Goal: Task Accomplishment & Management: Complete application form

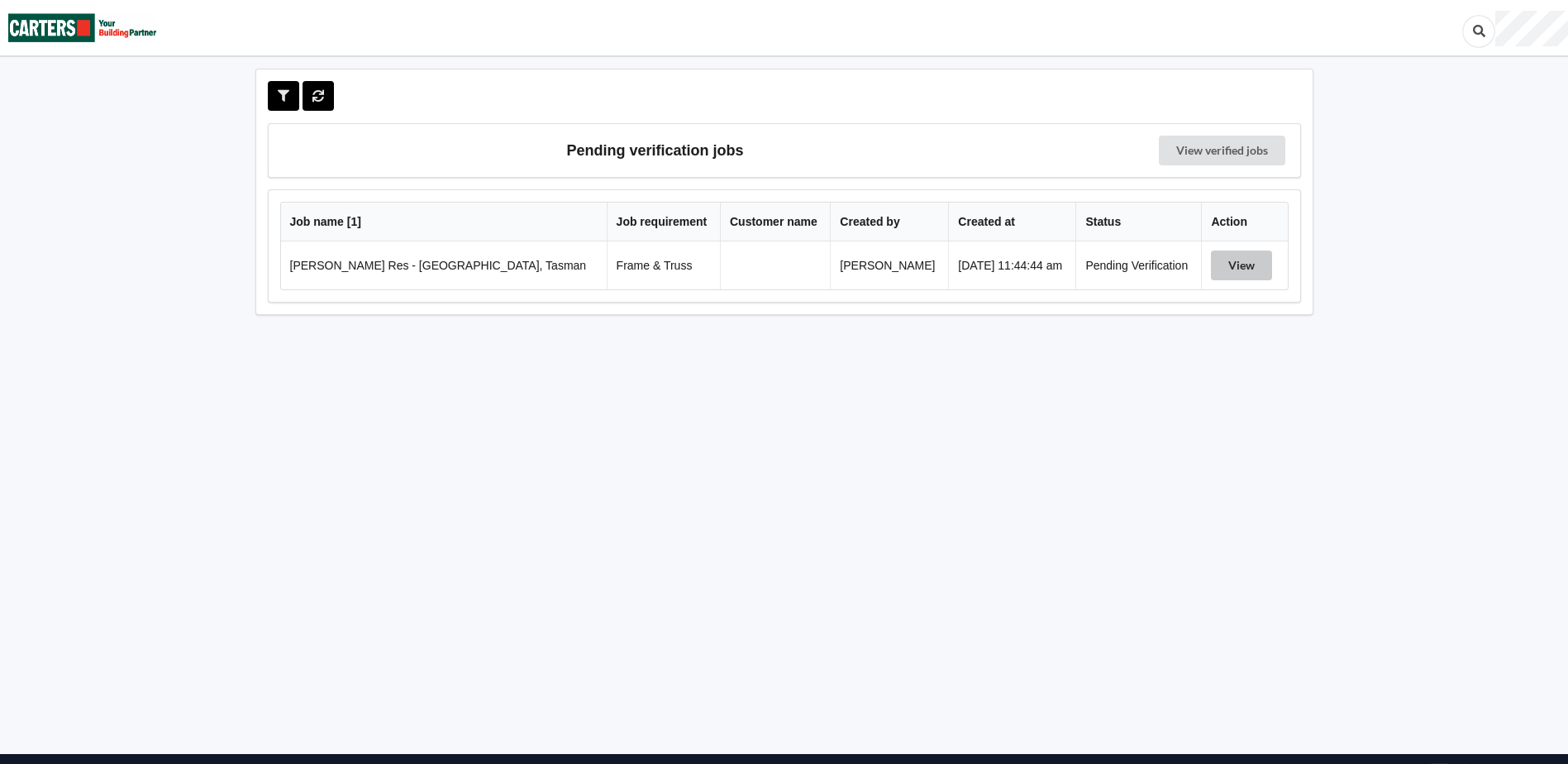
click at [1225, 262] on button "View" at bounding box center [1242, 265] width 61 height 30
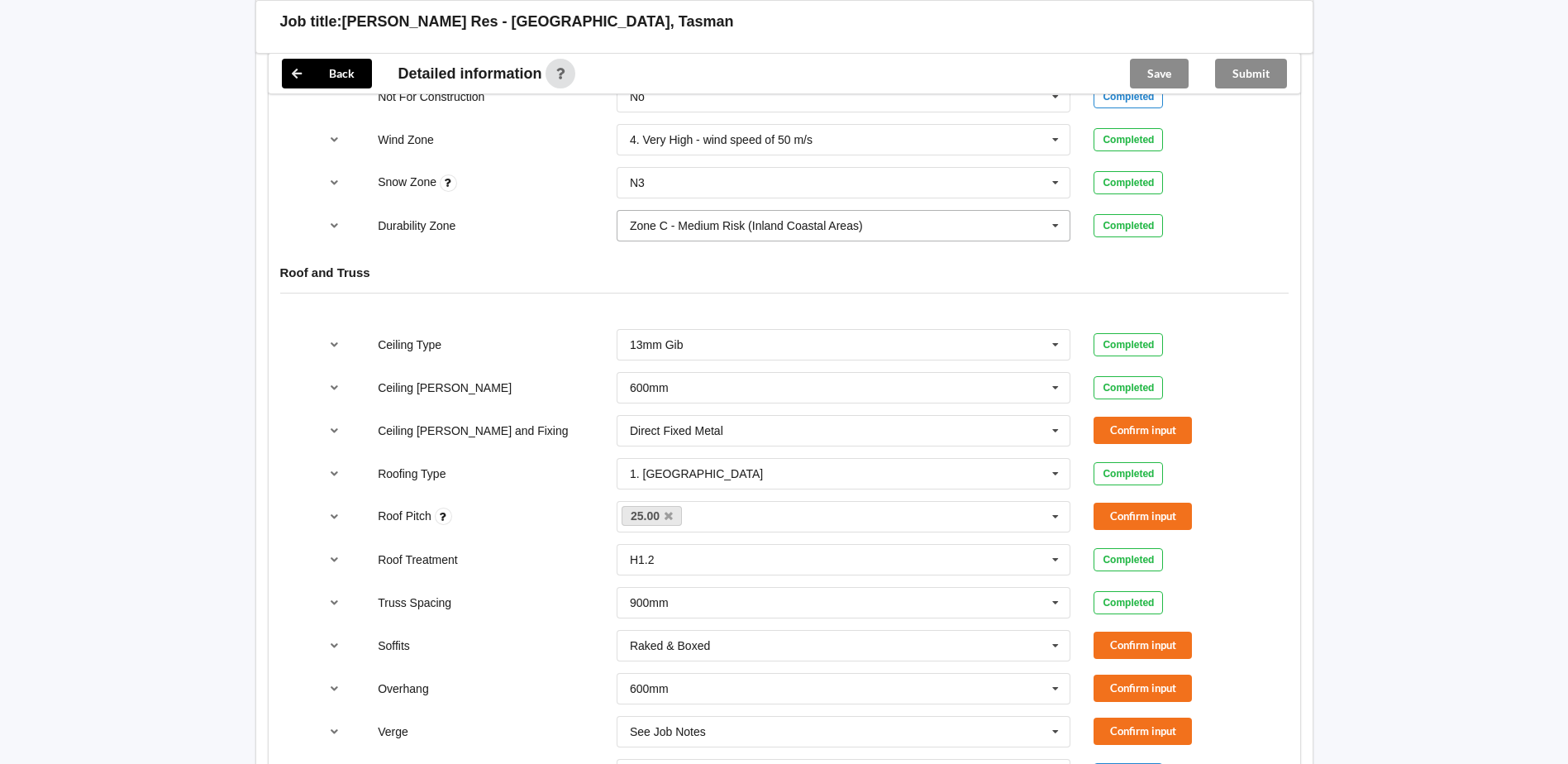
scroll to position [910, 0]
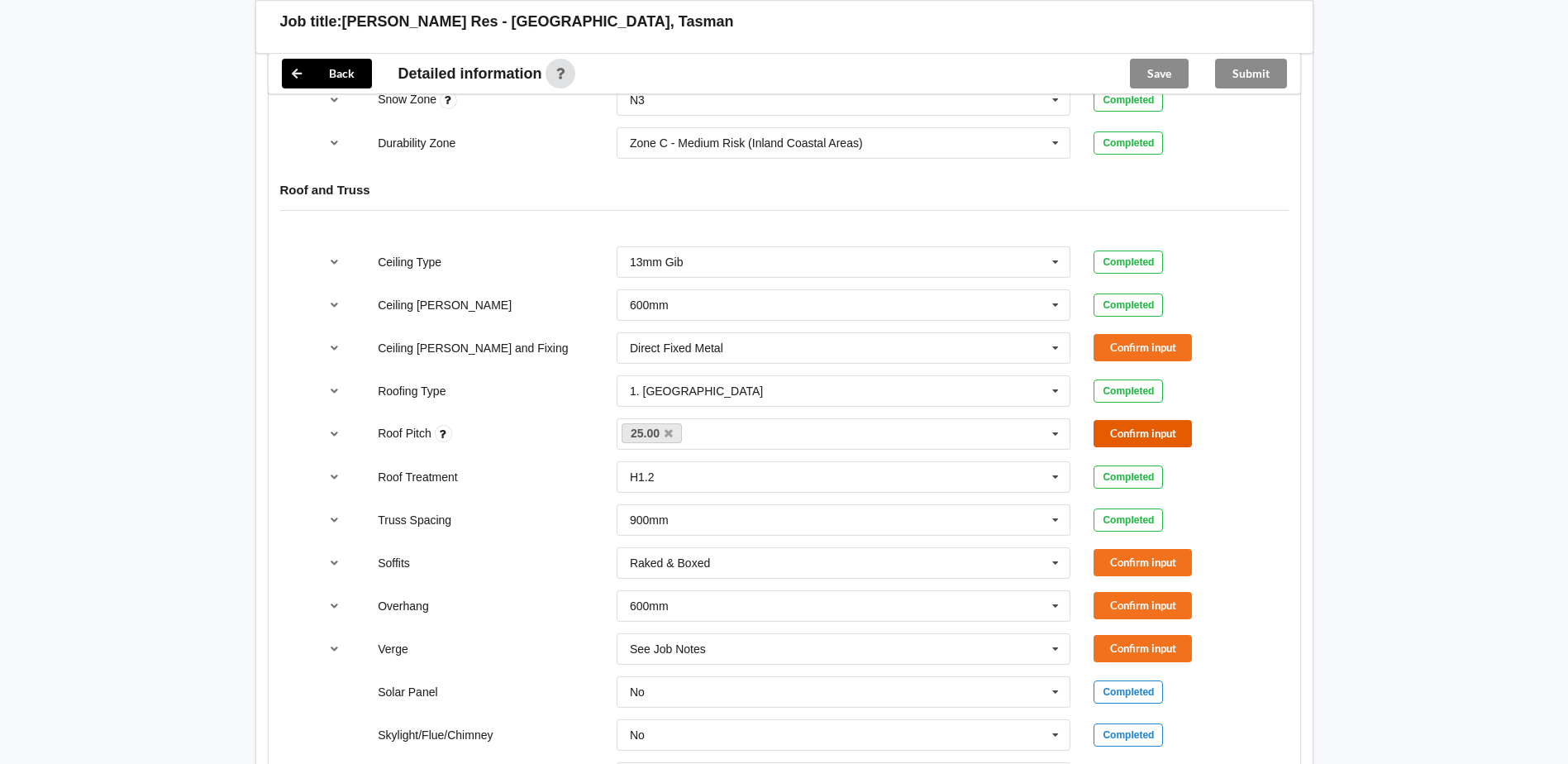
click at [1151, 439] on button "Confirm input" at bounding box center [1143, 434] width 99 height 27
click at [331, 346] on icon "reference-toggle" at bounding box center [334, 347] width 14 height 10
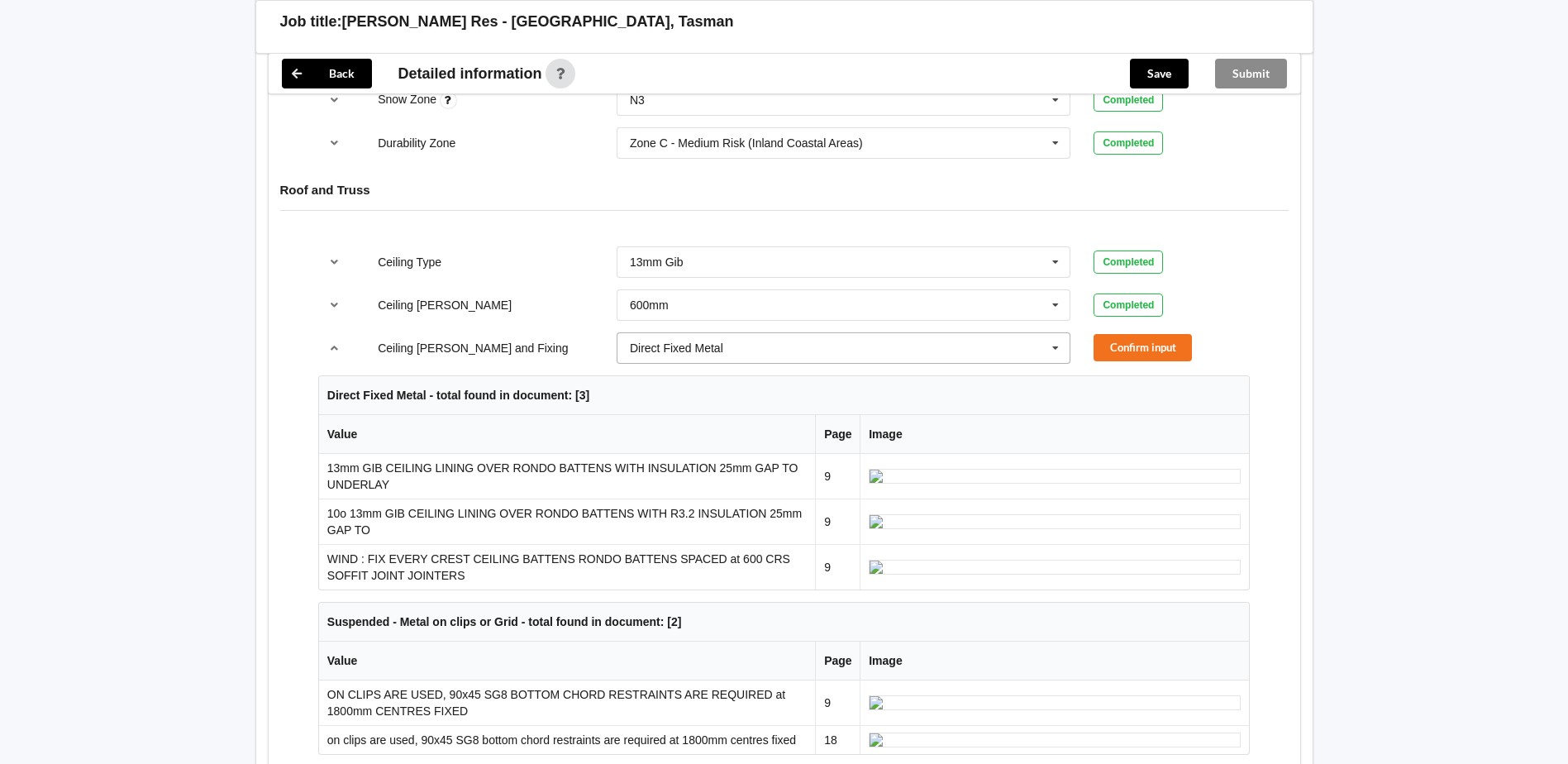
click at [1054, 345] on icon at bounding box center [1056, 348] width 25 height 31
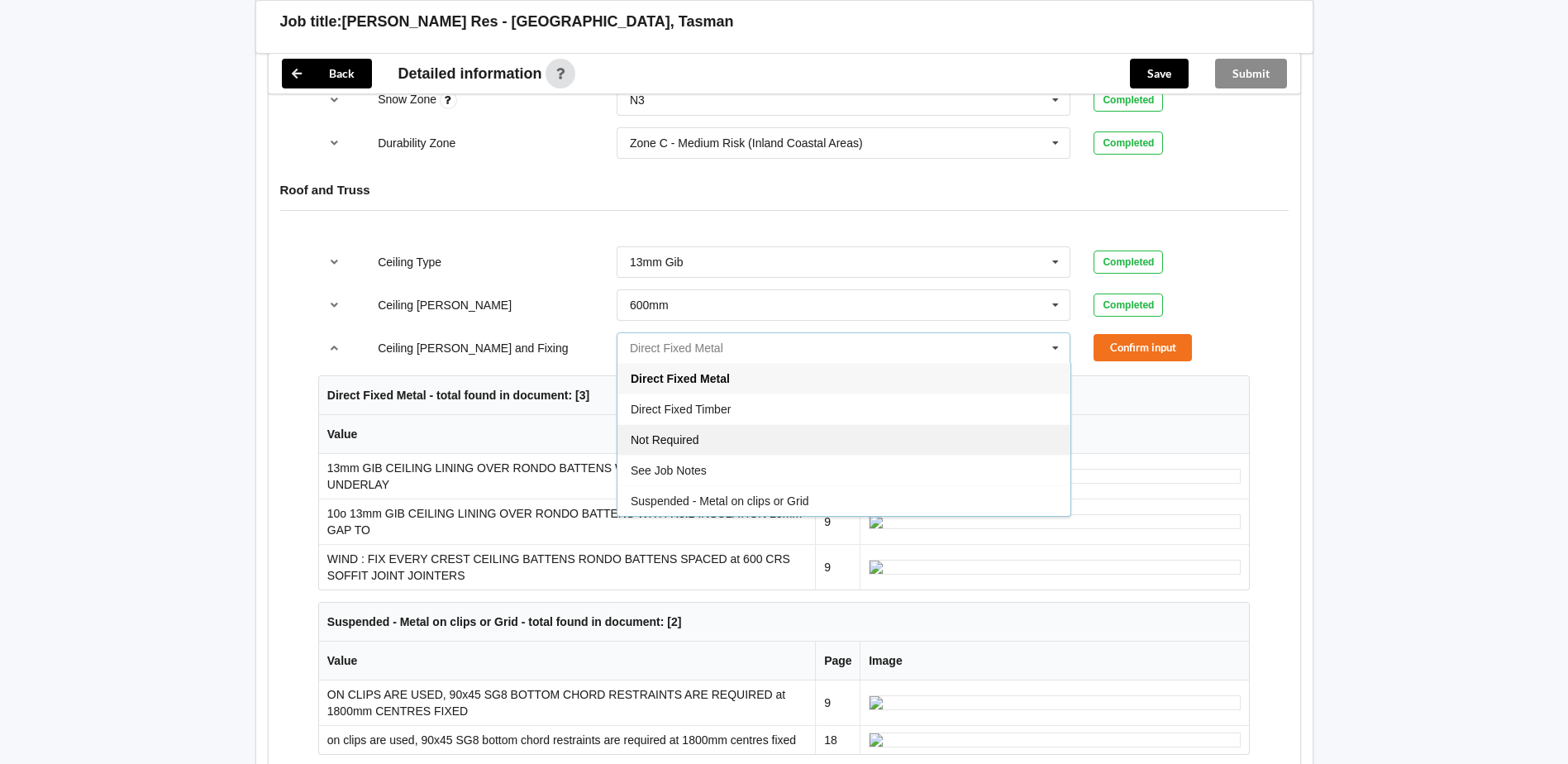
scroll to position [992, 0]
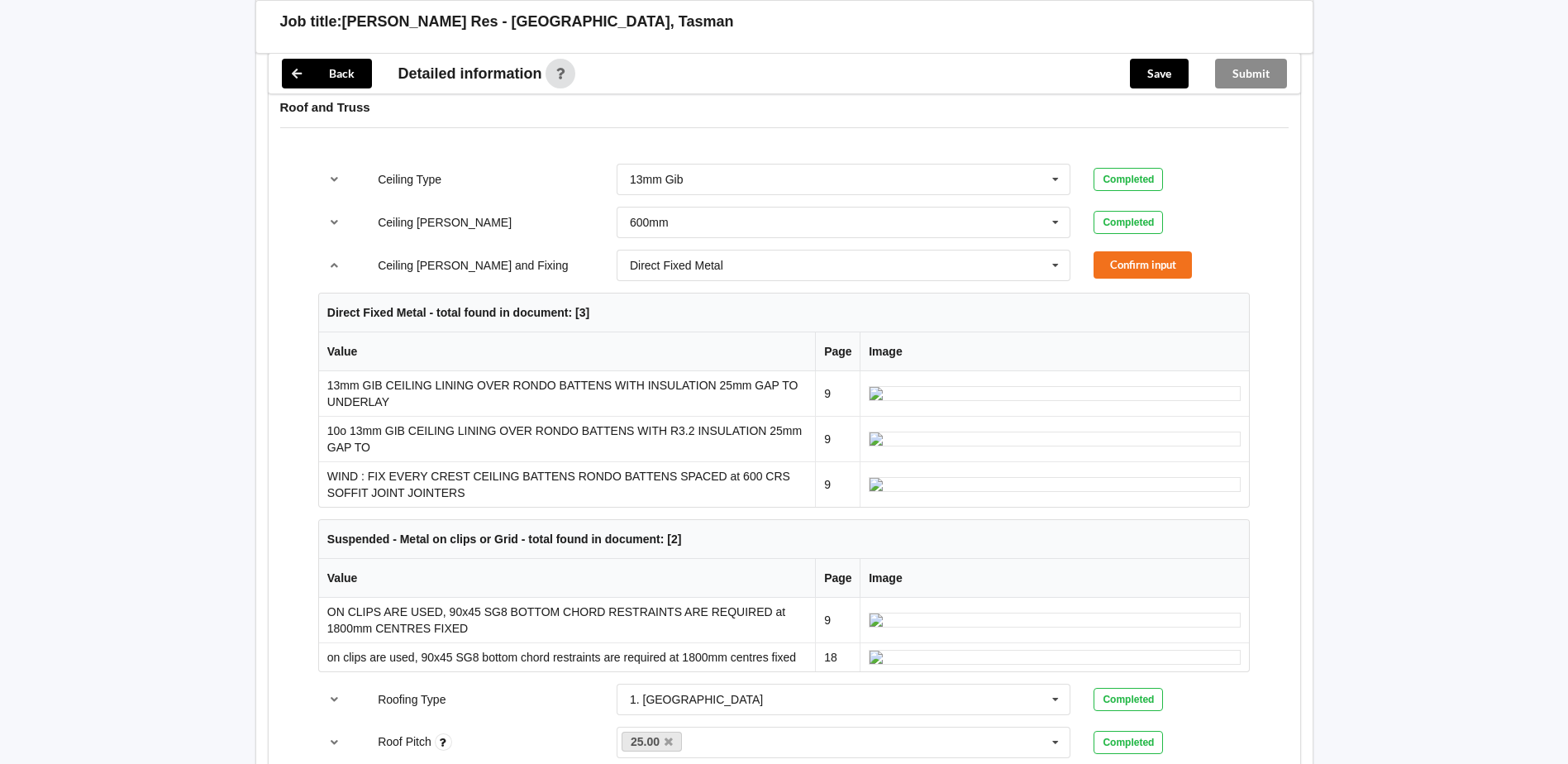
click at [1365, 332] on div "Back Delete Job title: [PERSON_NAME] Res - [GEOGRAPHIC_DATA], Tasman Customer n…" at bounding box center [784, 513] width 1568 height 3010
click at [1059, 265] on icon at bounding box center [1056, 266] width 25 height 31
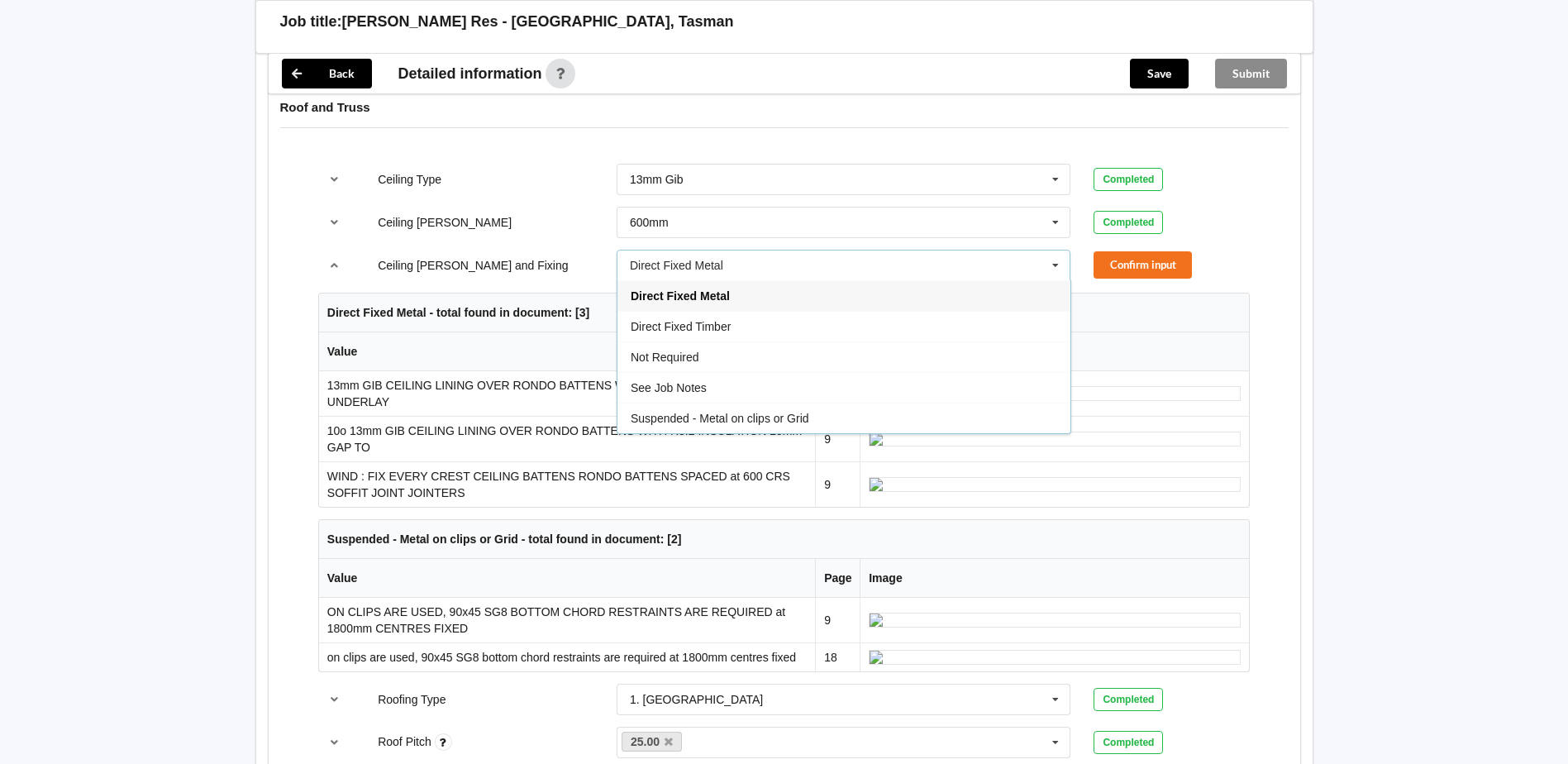
click at [1059, 266] on icon at bounding box center [1056, 266] width 25 height 31
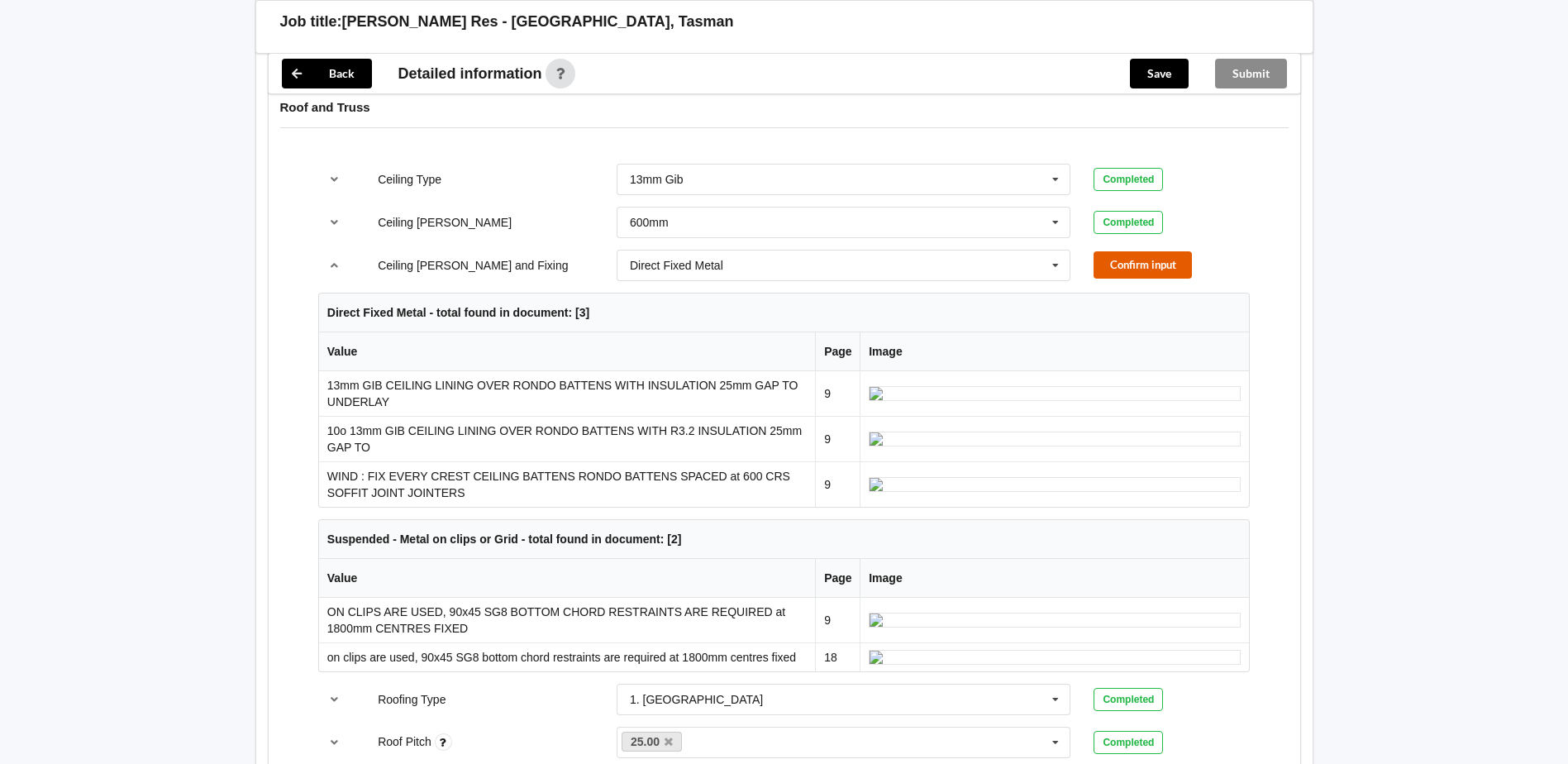
click at [1131, 272] on button "Confirm input" at bounding box center [1143, 265] width 99 height 27
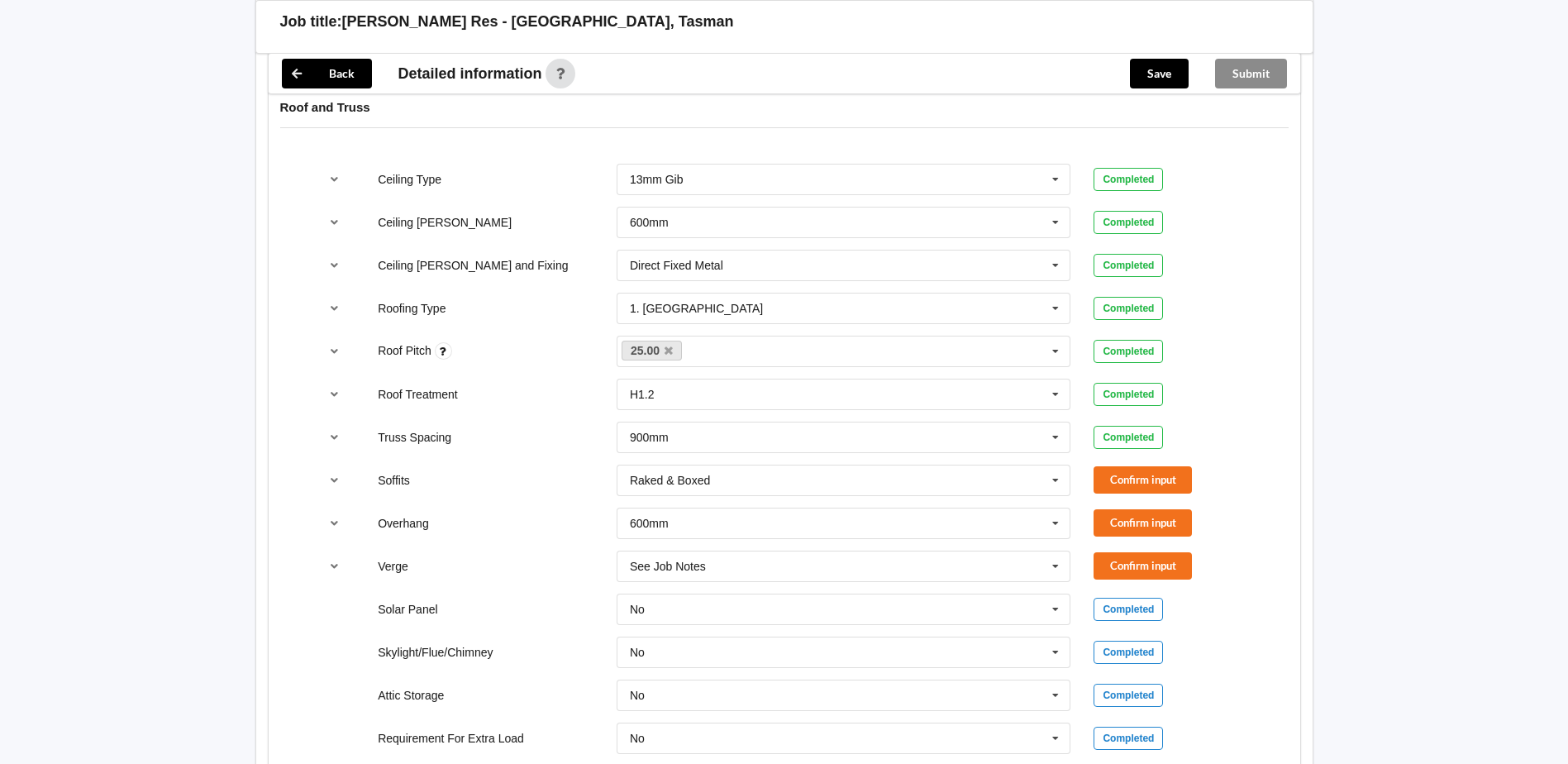
scroll to position [1075, 0]
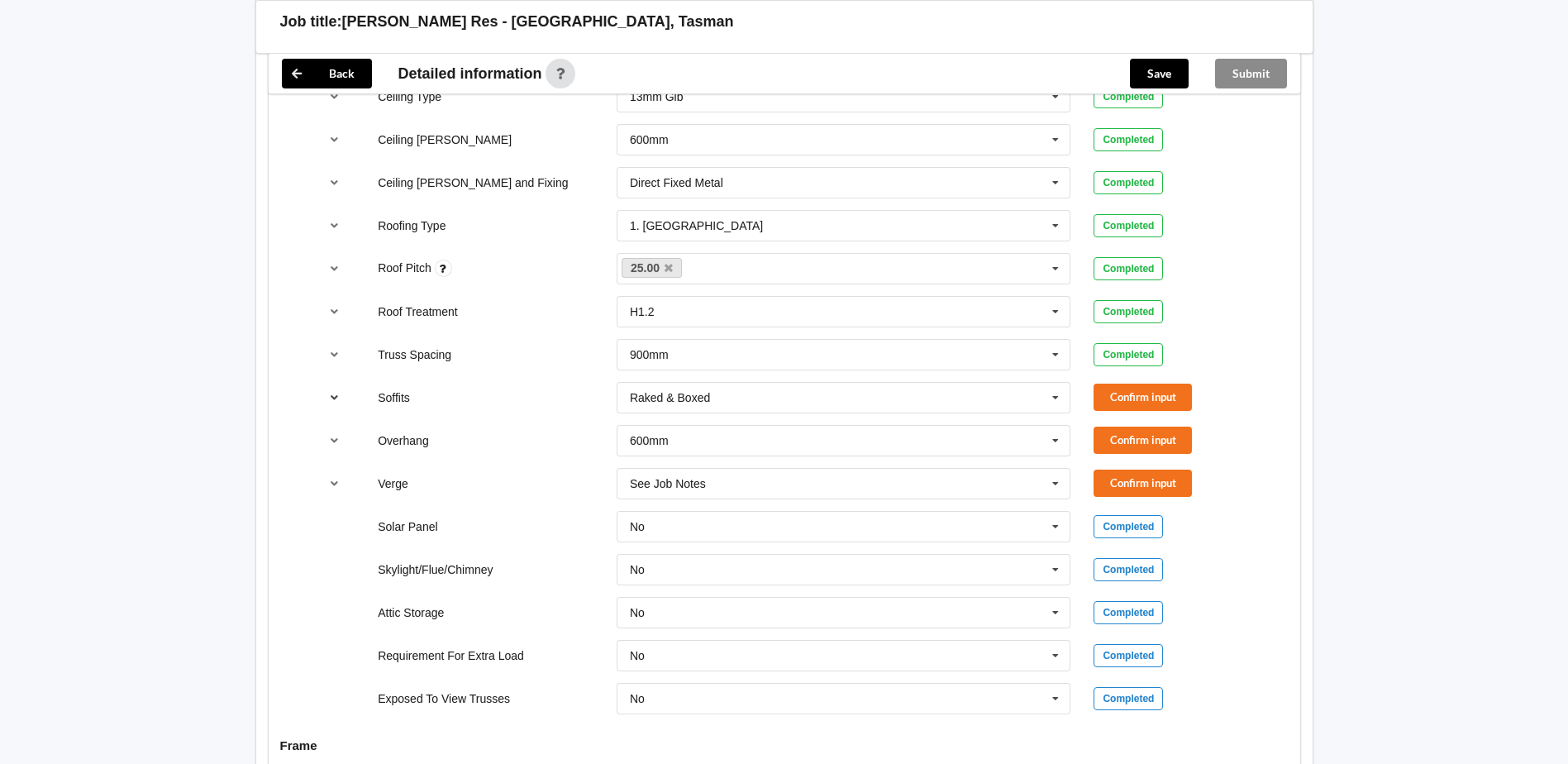
click at [334, 396] on icon "reference-toggle" at bounding box center [334, 396] width 14 height 10
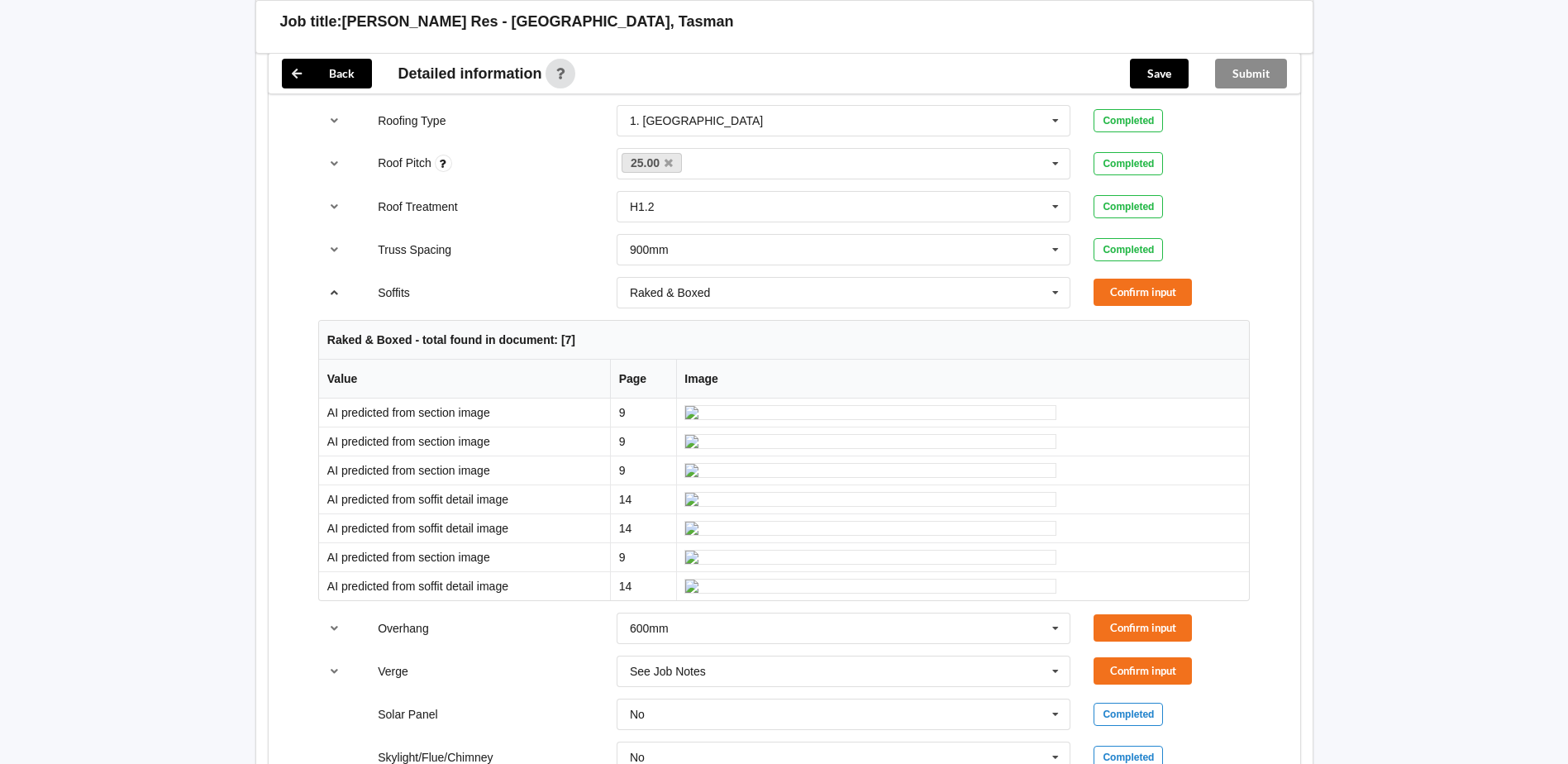
scroll to position [1158, 0]
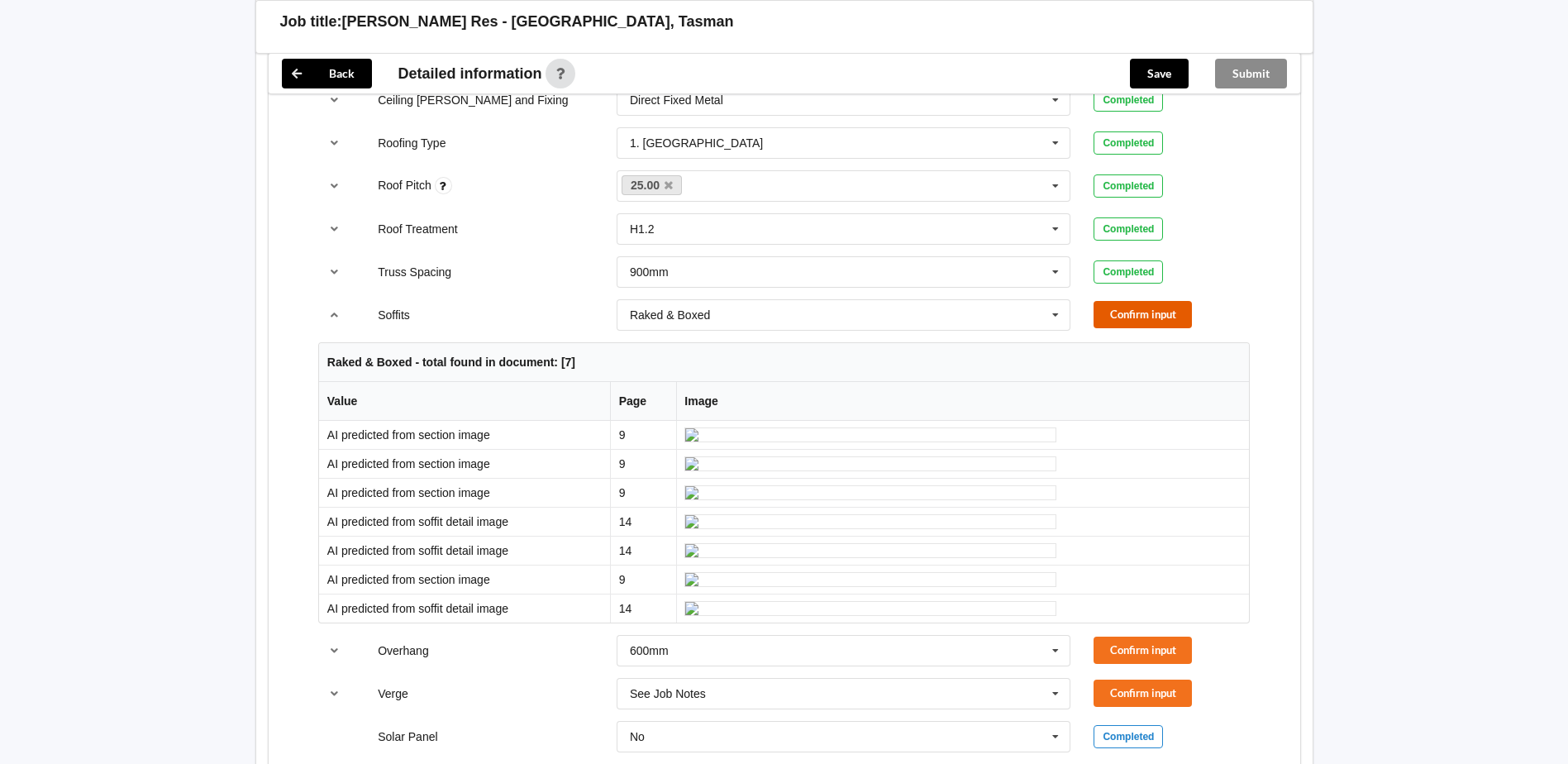
click at [1157, 319] on button "Confirm input" at bounding box center [1143, 315] width 99 height 27
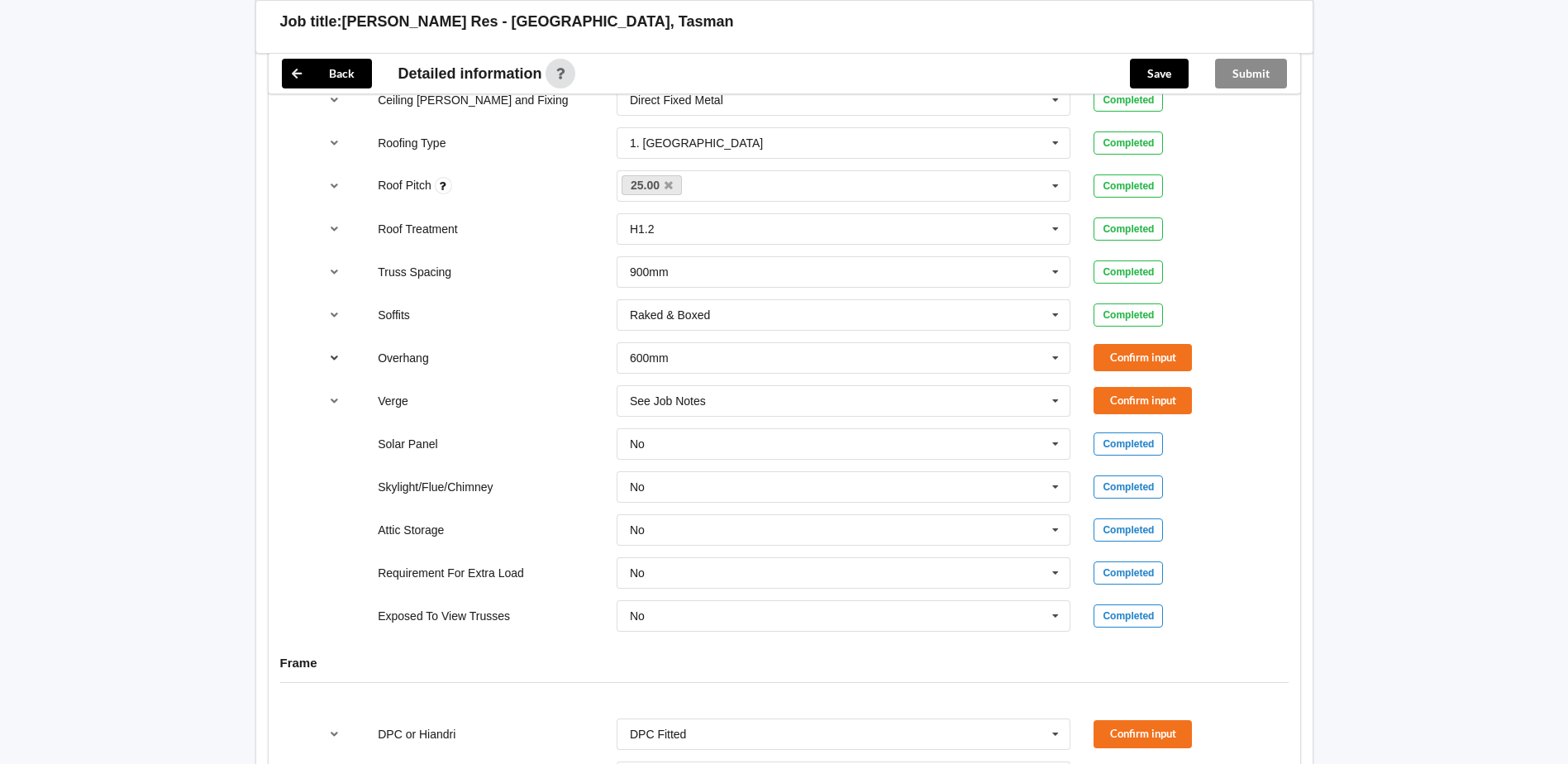
click at [333, 355] on icon "reference-toggle" at bounding box center [334, 357] width 14 height 10
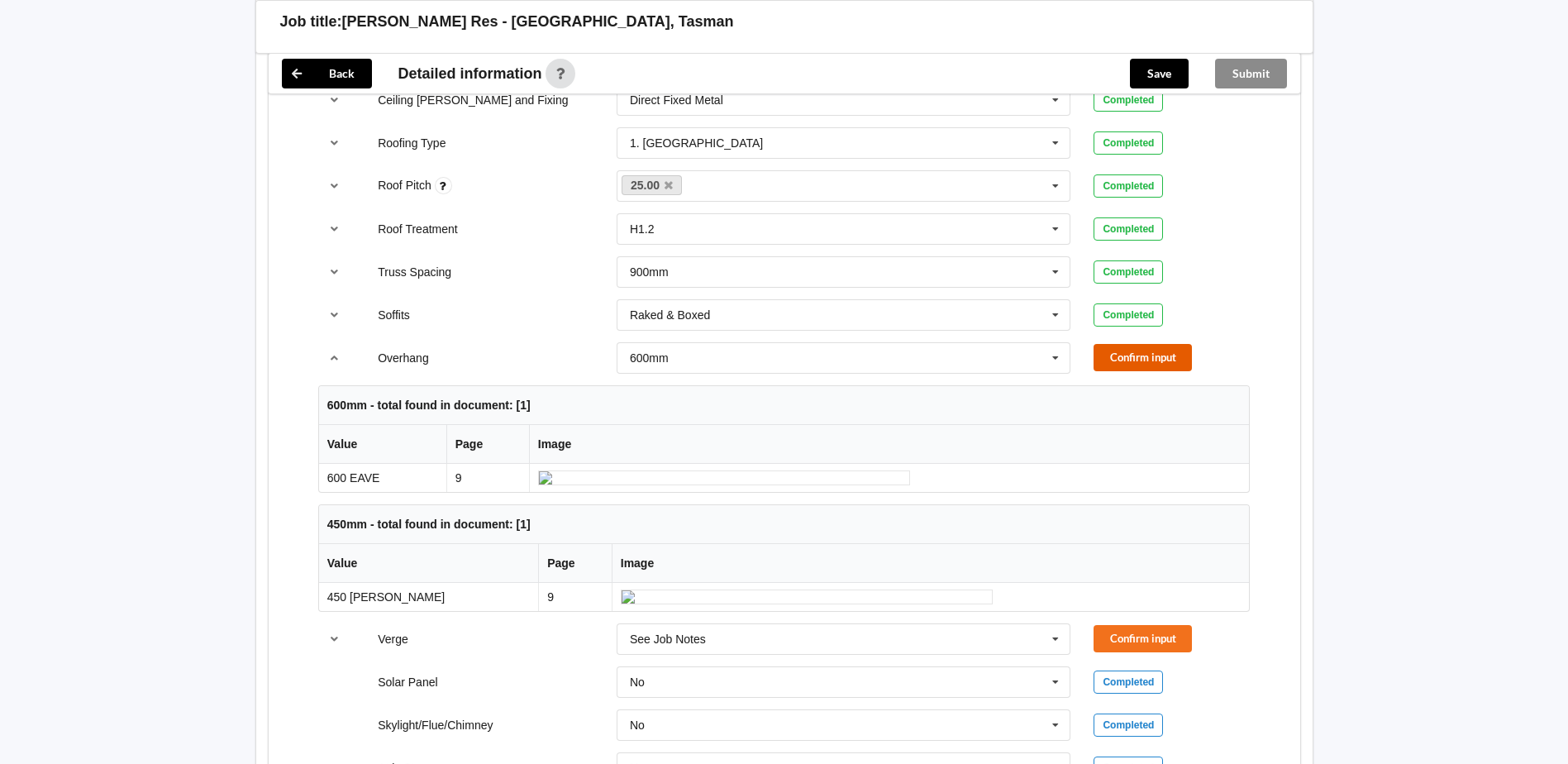
click at [1144, 361] on button "Confirm input" at bounding box center [1143, 357] width 99 height 27
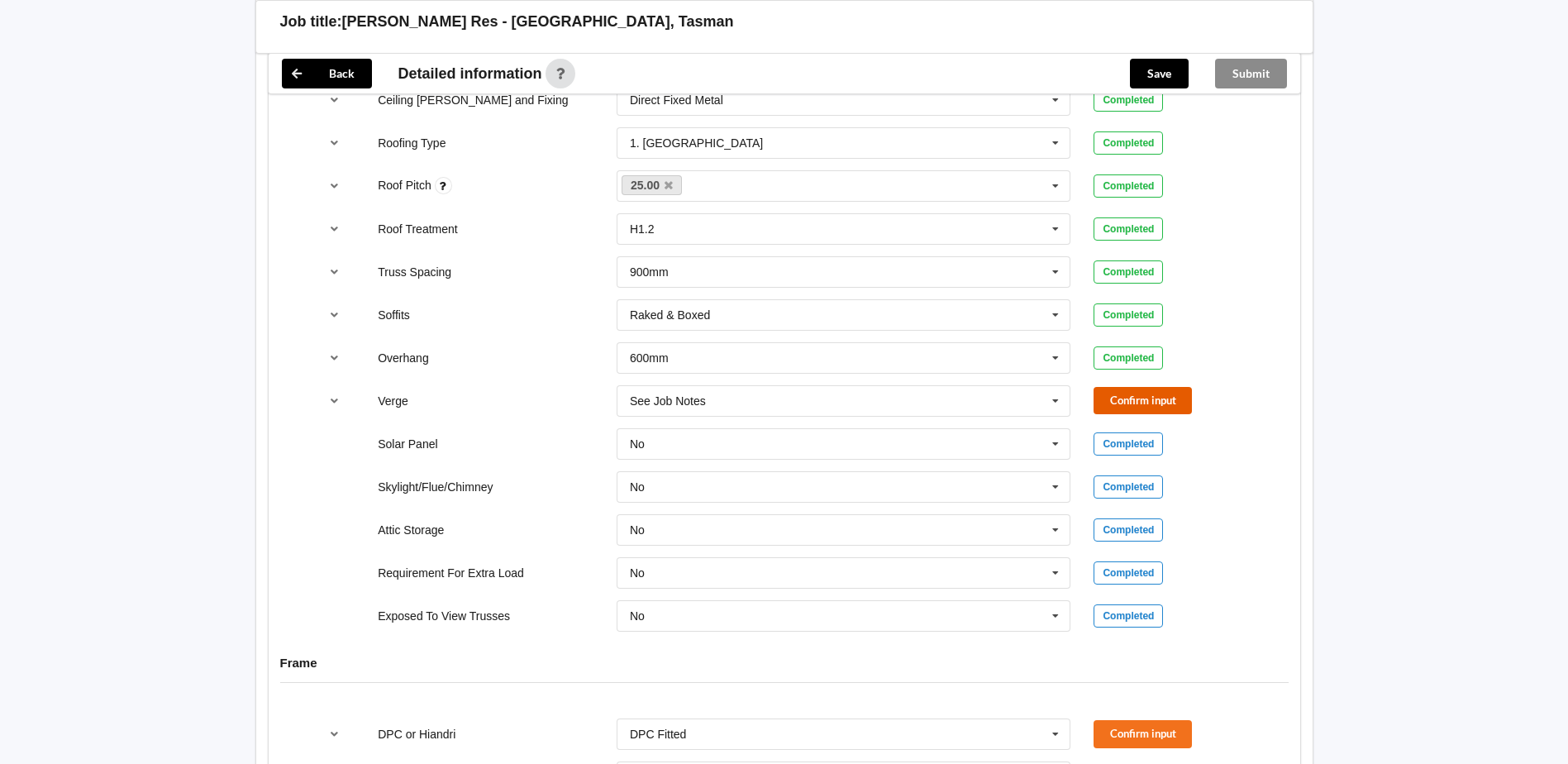
click at [1132, 407] on button "Confirm input" at bounding box center [1143, 400] width 99 height 27
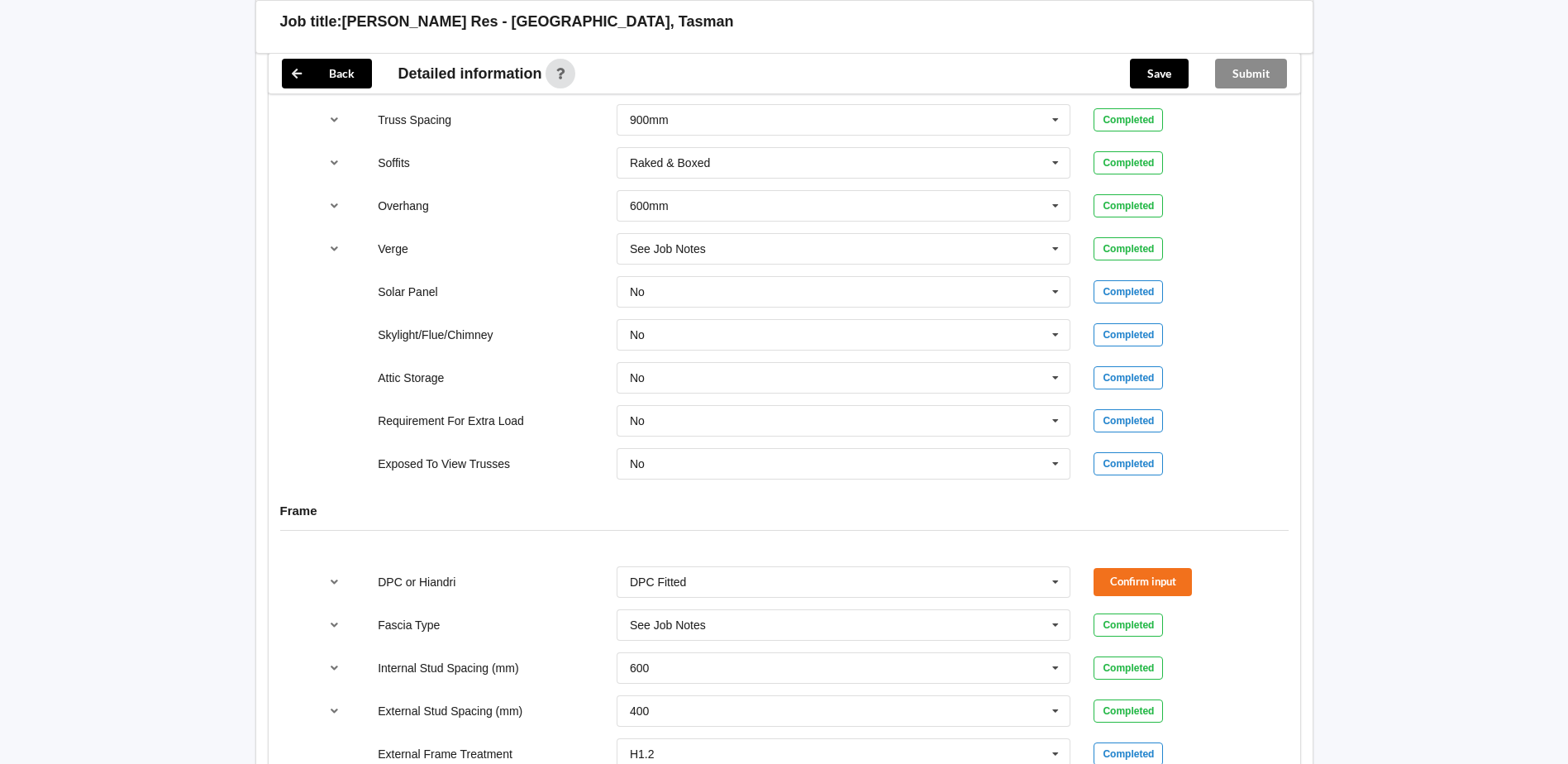
scroll to position [1406, 0]
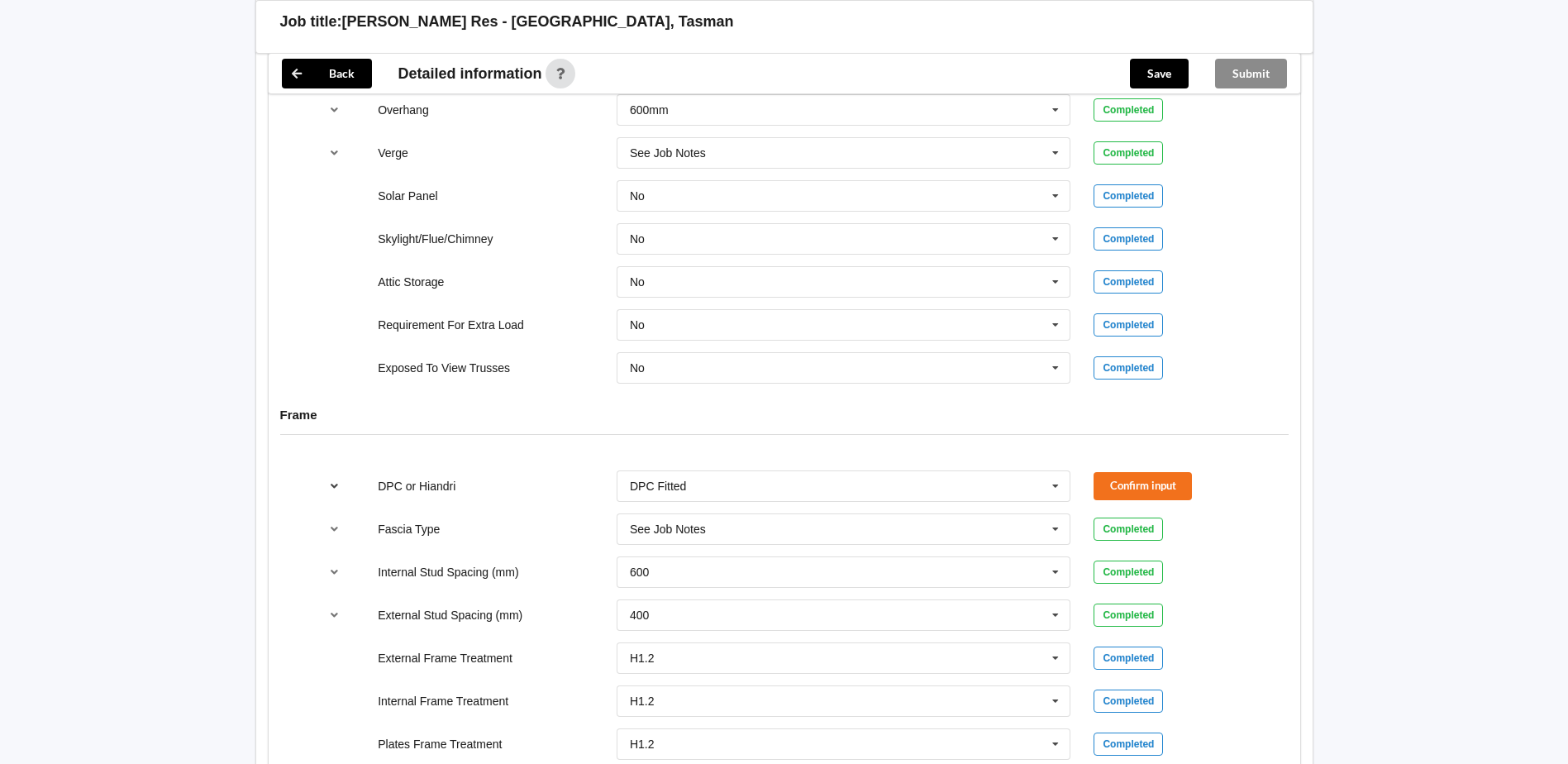
click at [333, 485] on icon "reference-toggle" at bounding box center [334, 486] width 14 height 10
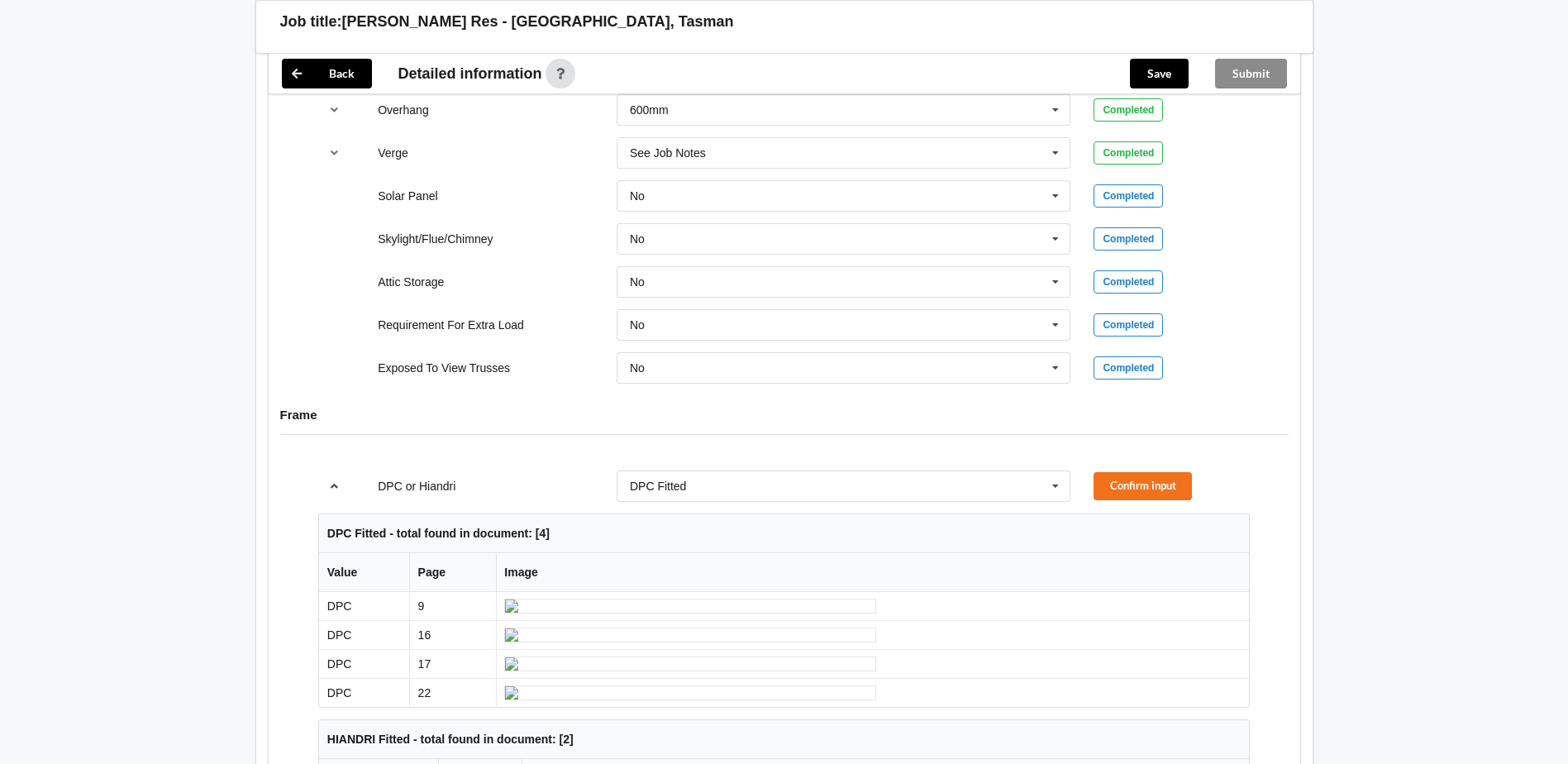
scroll to position [1489, 0]
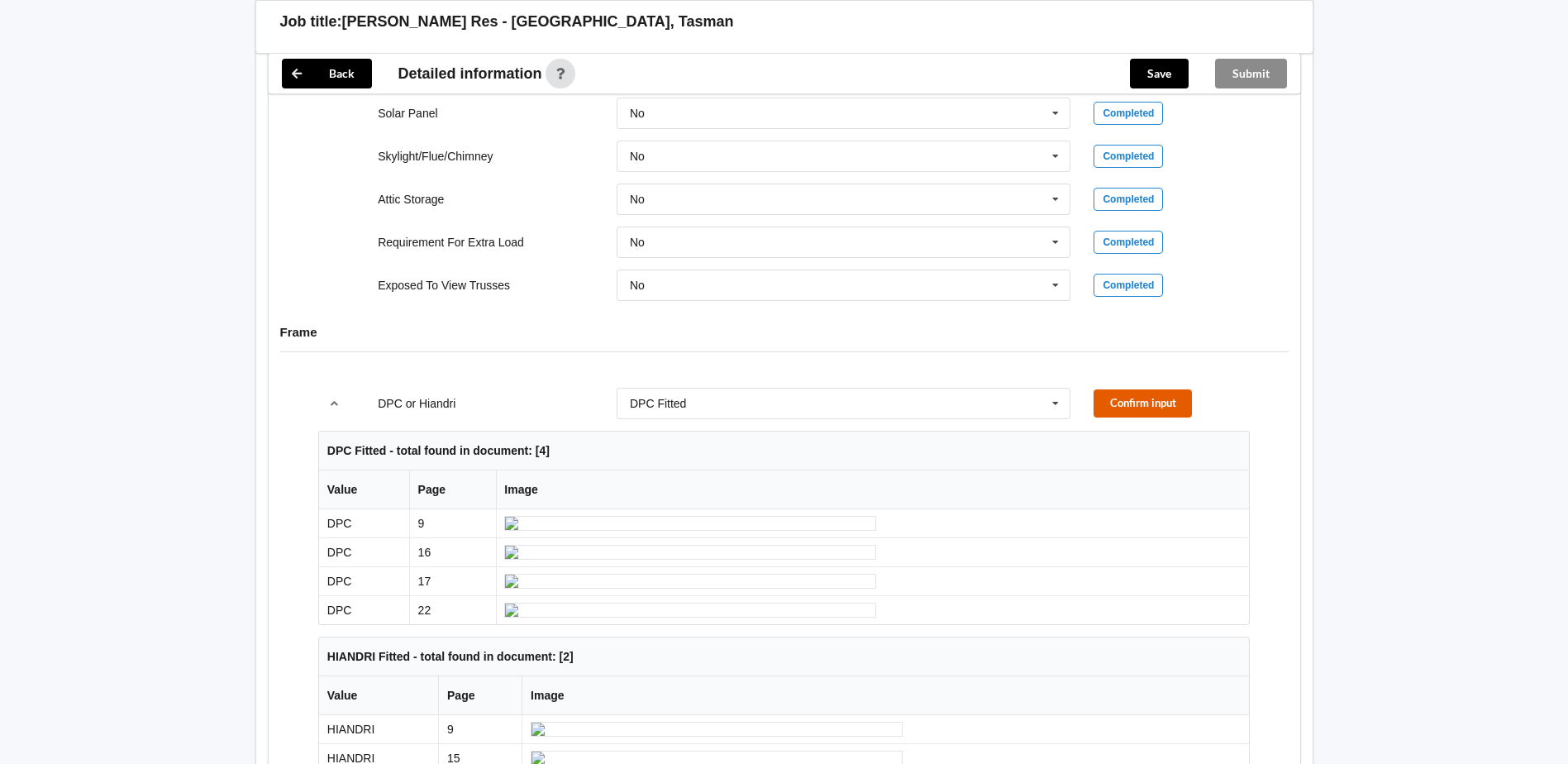
click at [1149, 408] on button "Confirm input" at bounding box center [1143, 403] width 99 height 27
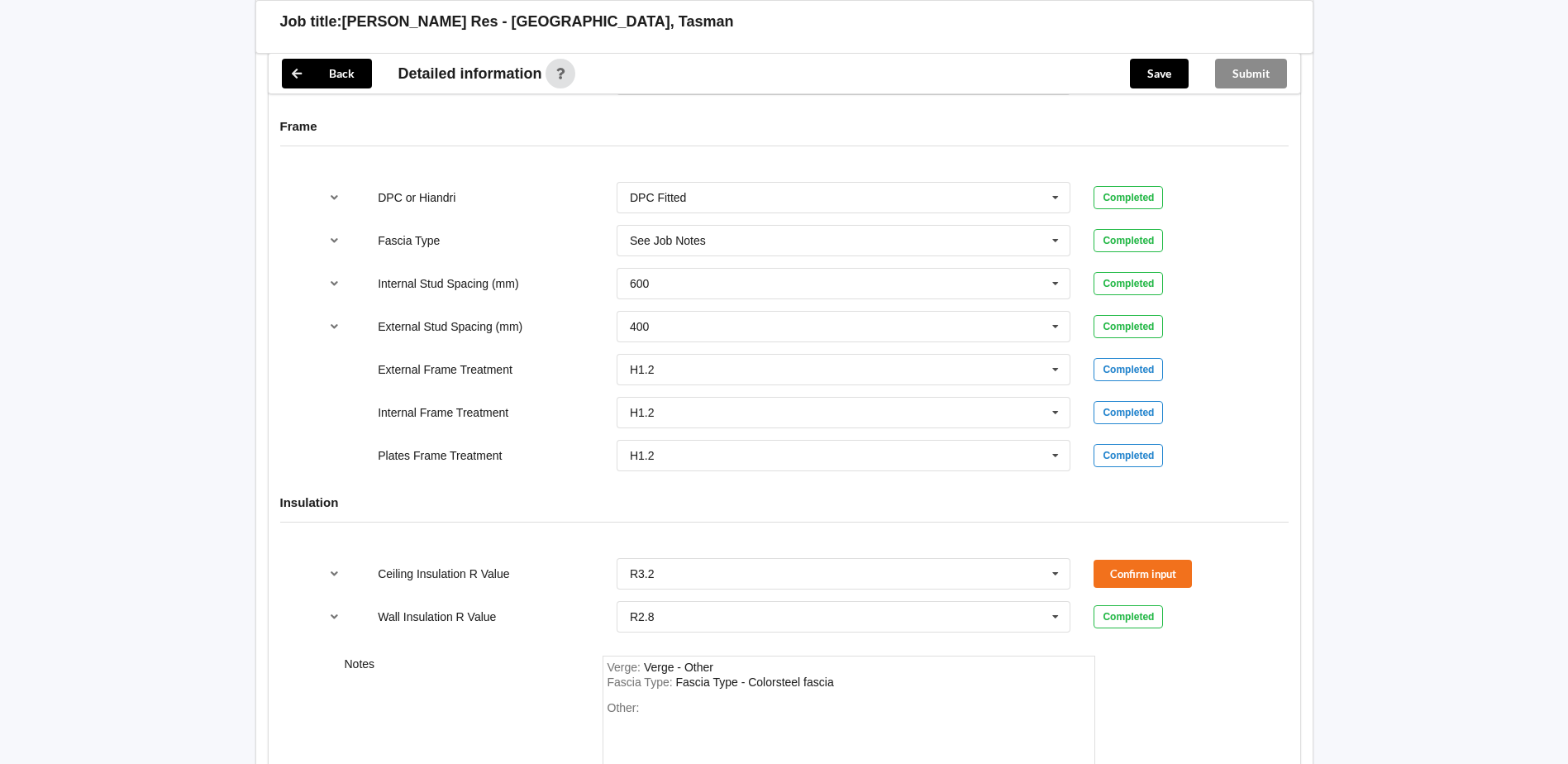
scroll to position [1736, 0]
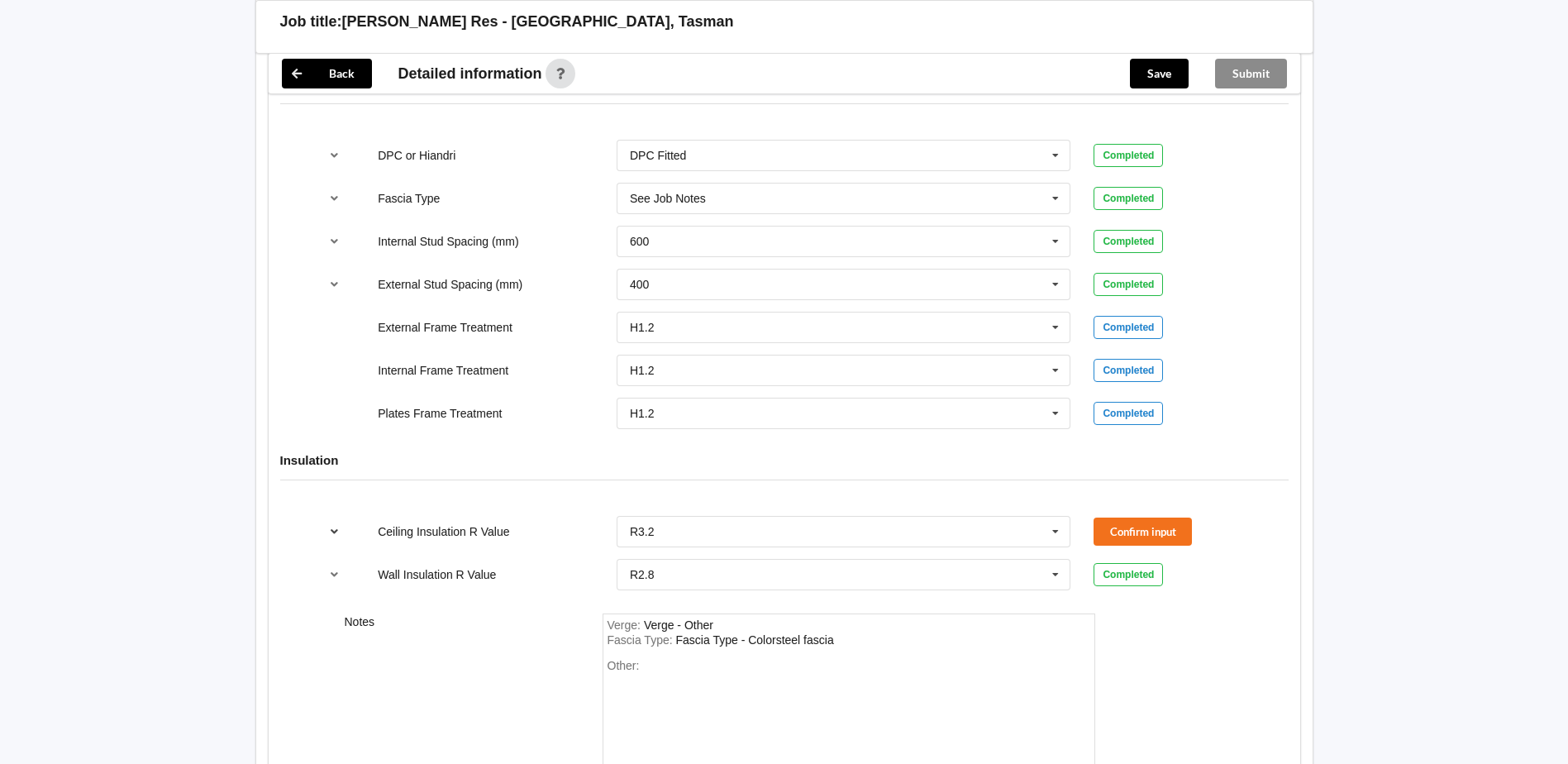
click at [335, 531] on icon "reference-toggle" at bounding box center [334, 531] width 14 height 10
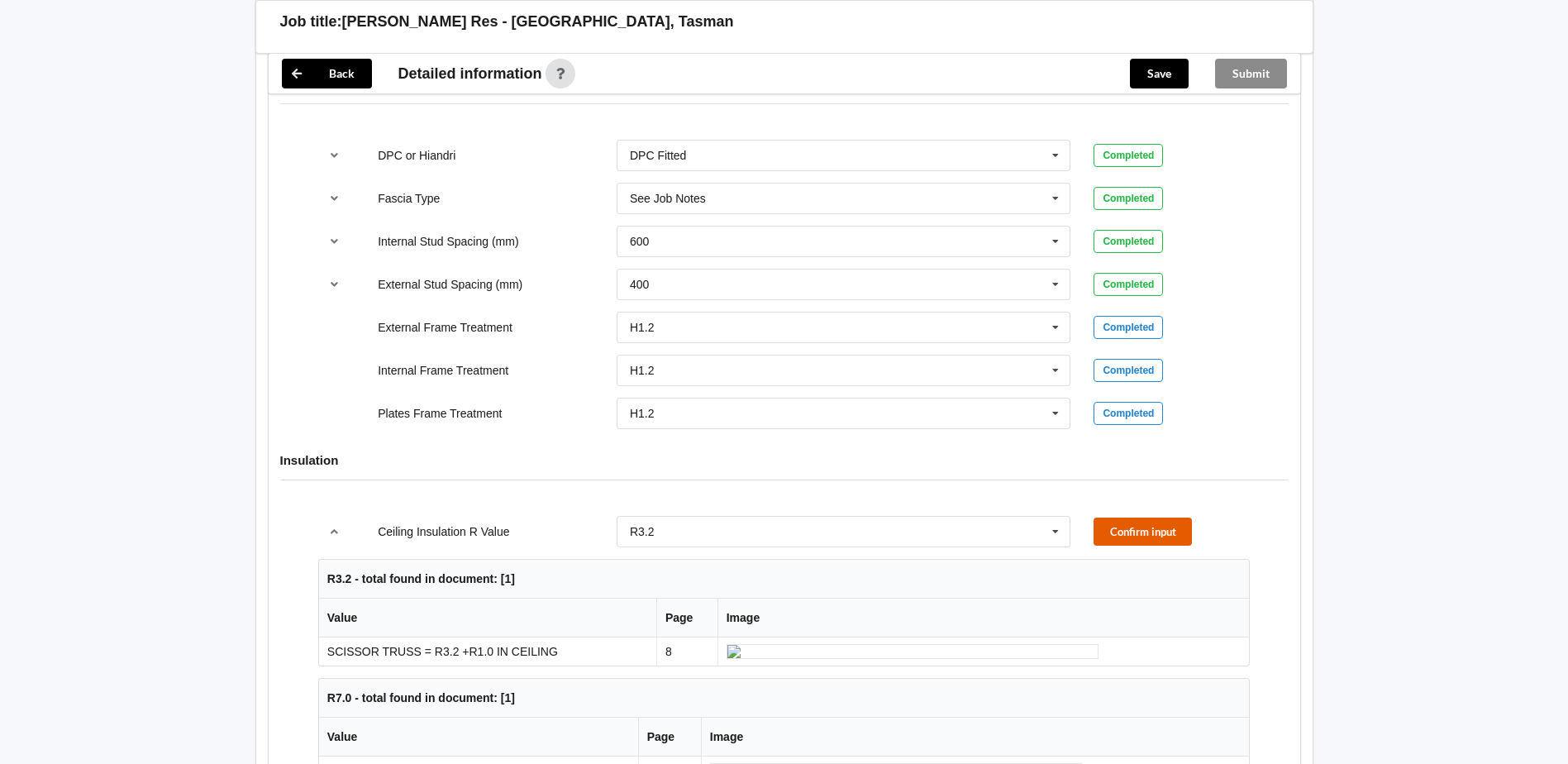
click at [1138, 527] on button "Confirm input" at bounding box center [1143, 531] width 99 height 27
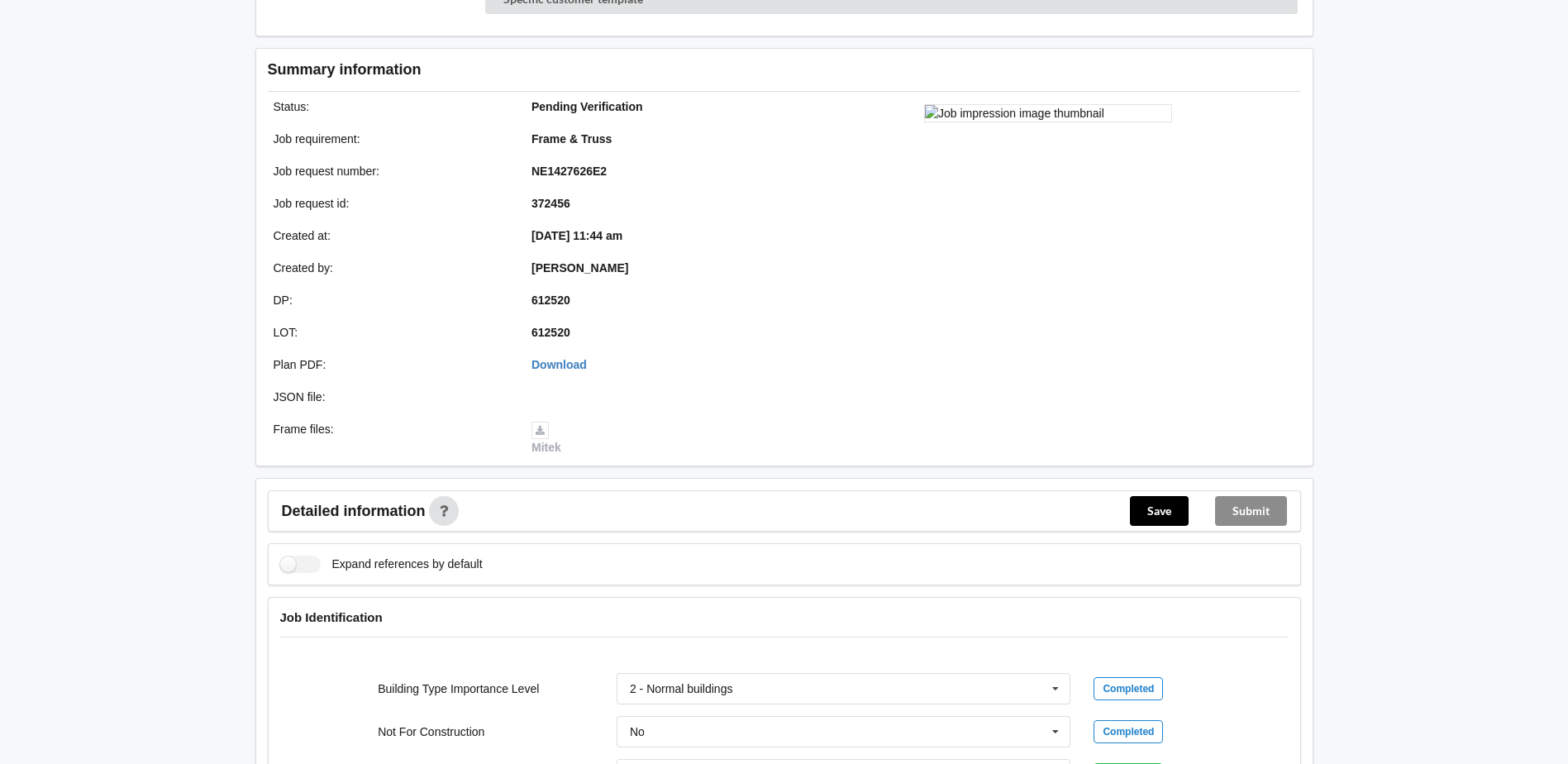
scroll to position [248, 0]
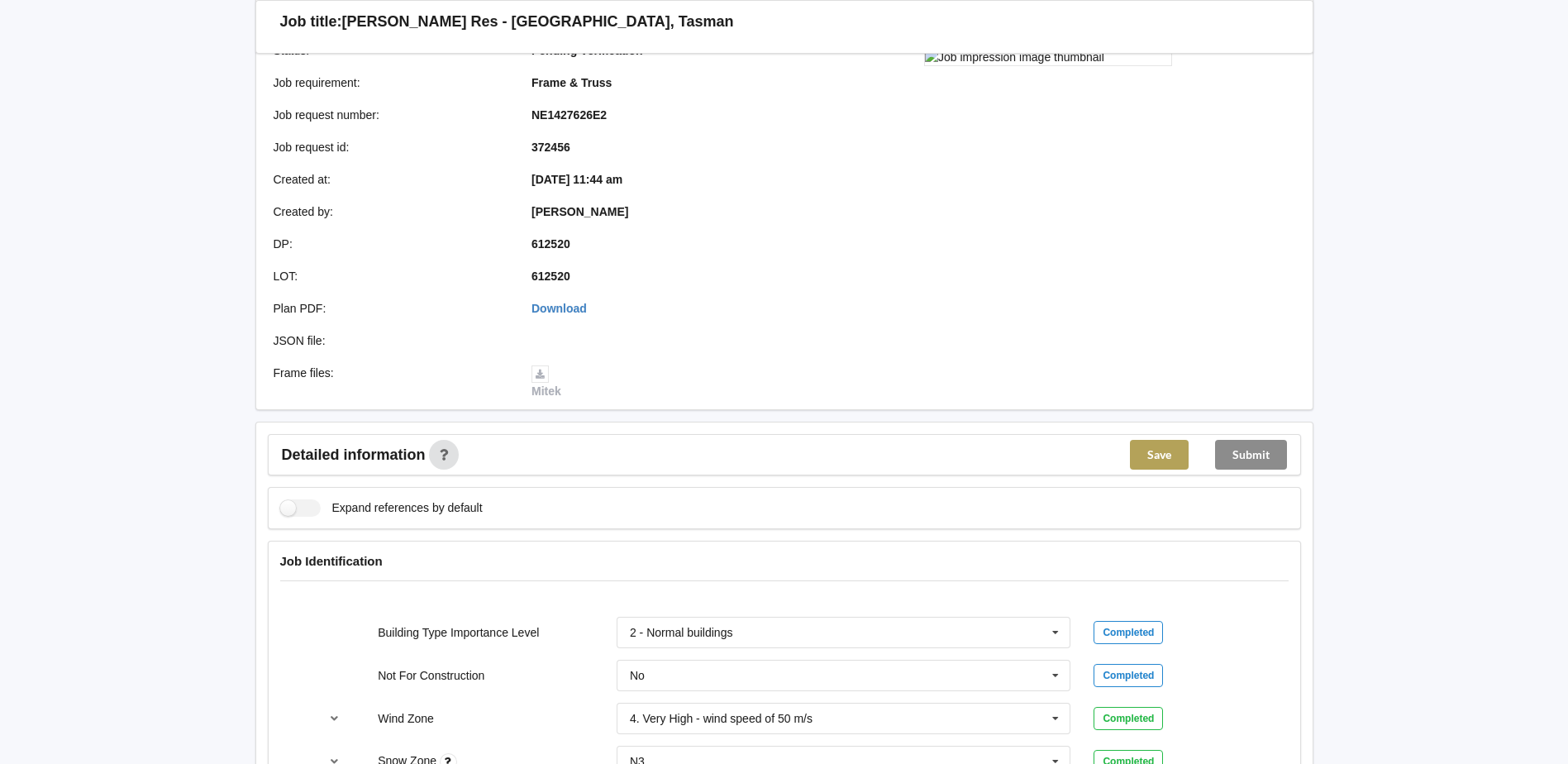
click at [1155, 452] on button "Save" at bounding box center [1159, 454] width 59 height 30
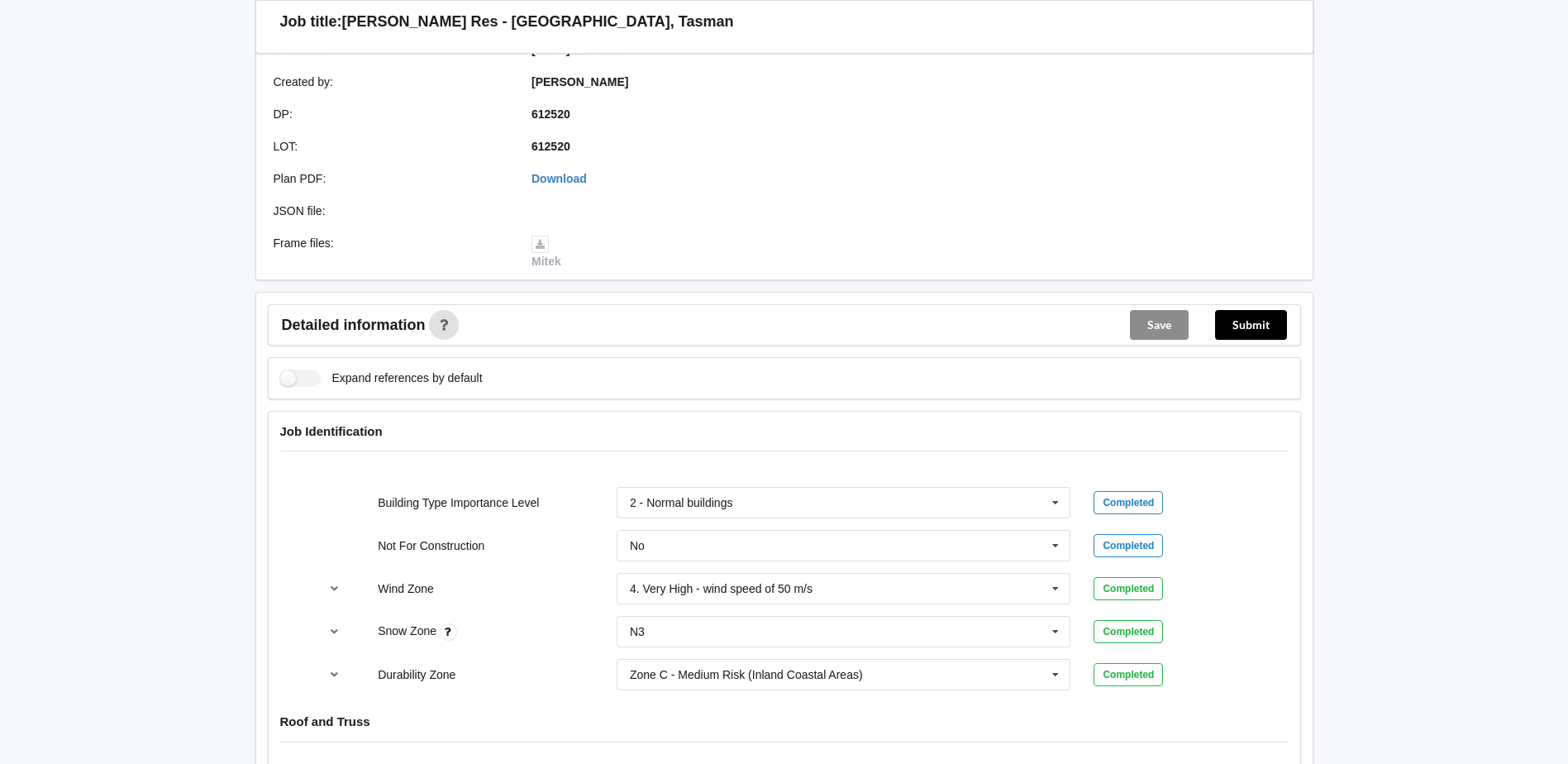
scroll to position [59, 0]
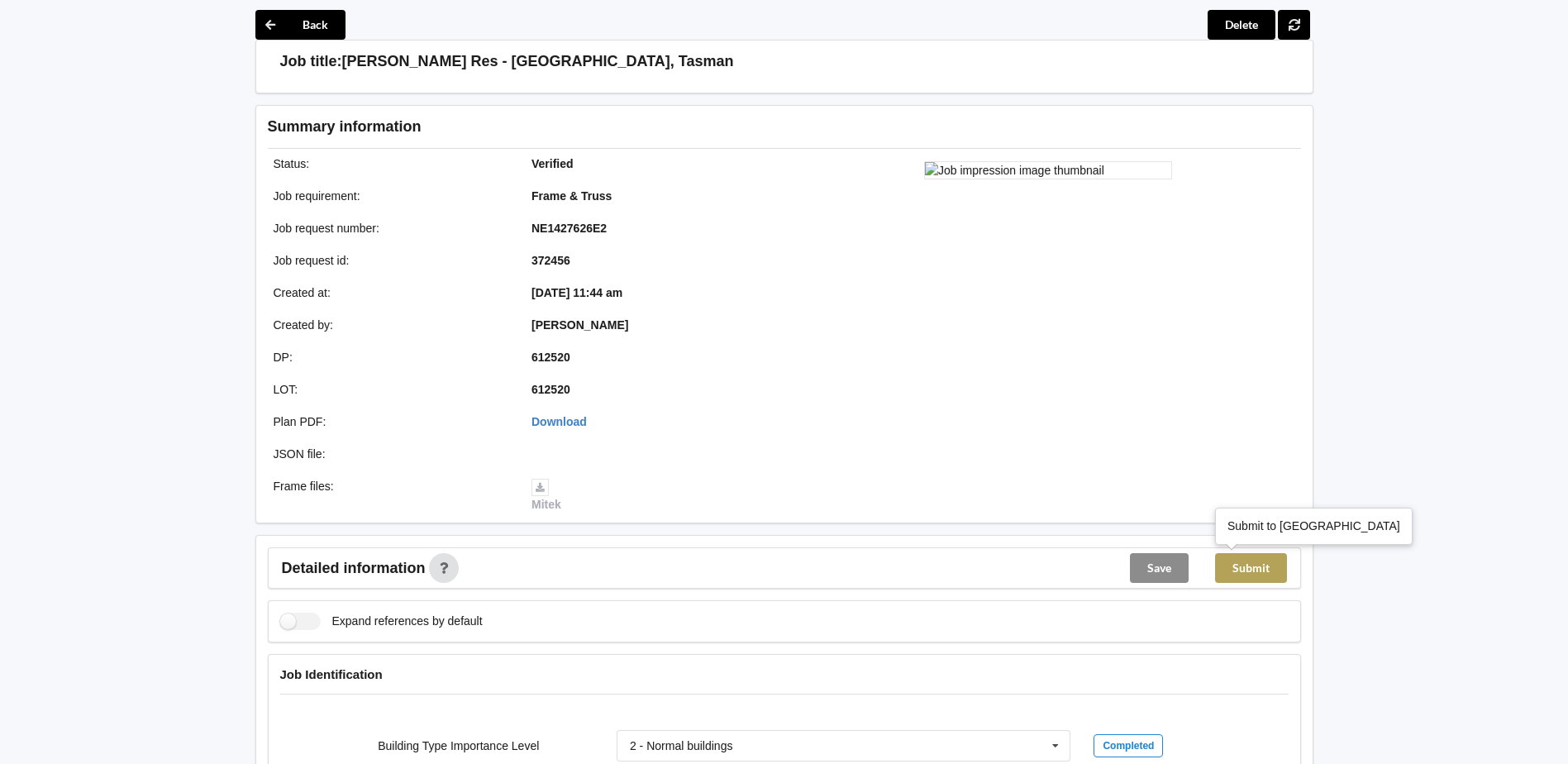
click at [1241, 564] on button "Submit" at bounding box center [1250, 567] width 72 height 30
